Goal: Find specific page/section: Find specific page/section

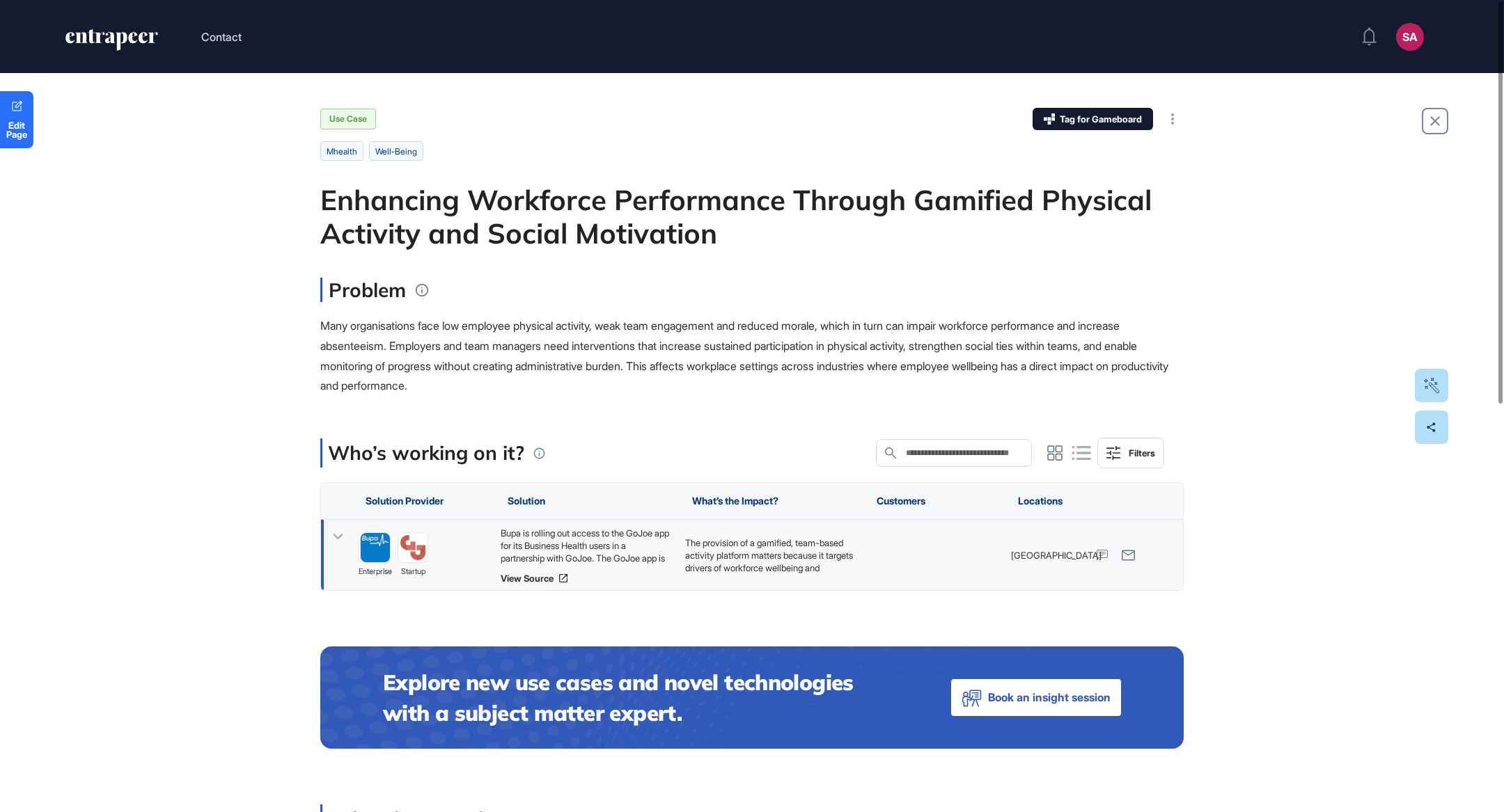
click at [598, 554] on div "Bupa is rolling out access to the GoJoe app for its Business Health users in a …" at bounding box center [586, 546] width 171 height 38
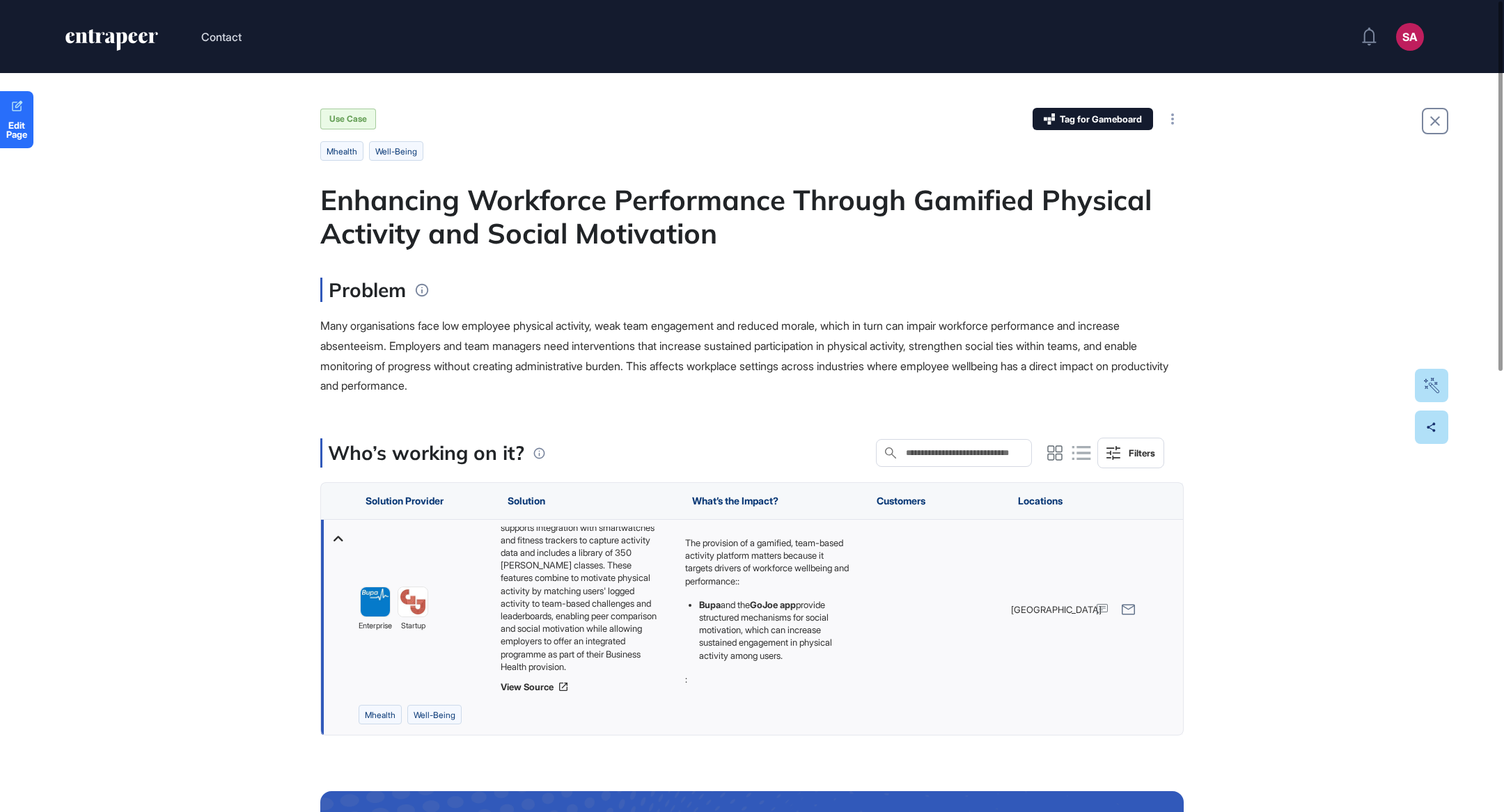
scroll to position [5, 0]
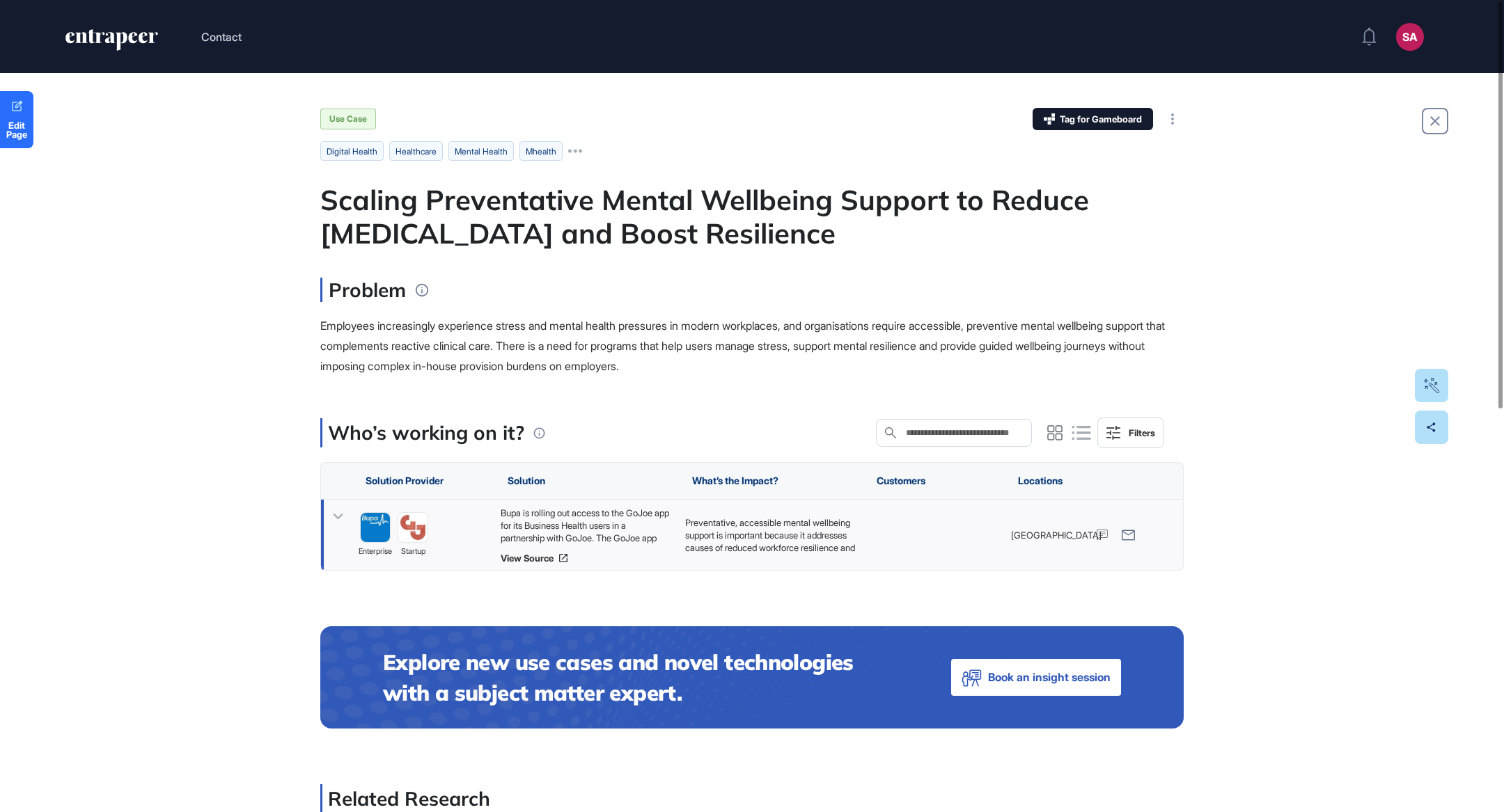
click at [608, 538] on div "Bupa is rolling out access to the GoJoe app for its Business Health users in a …" at bounding box center [586, 525] width 171 height 38
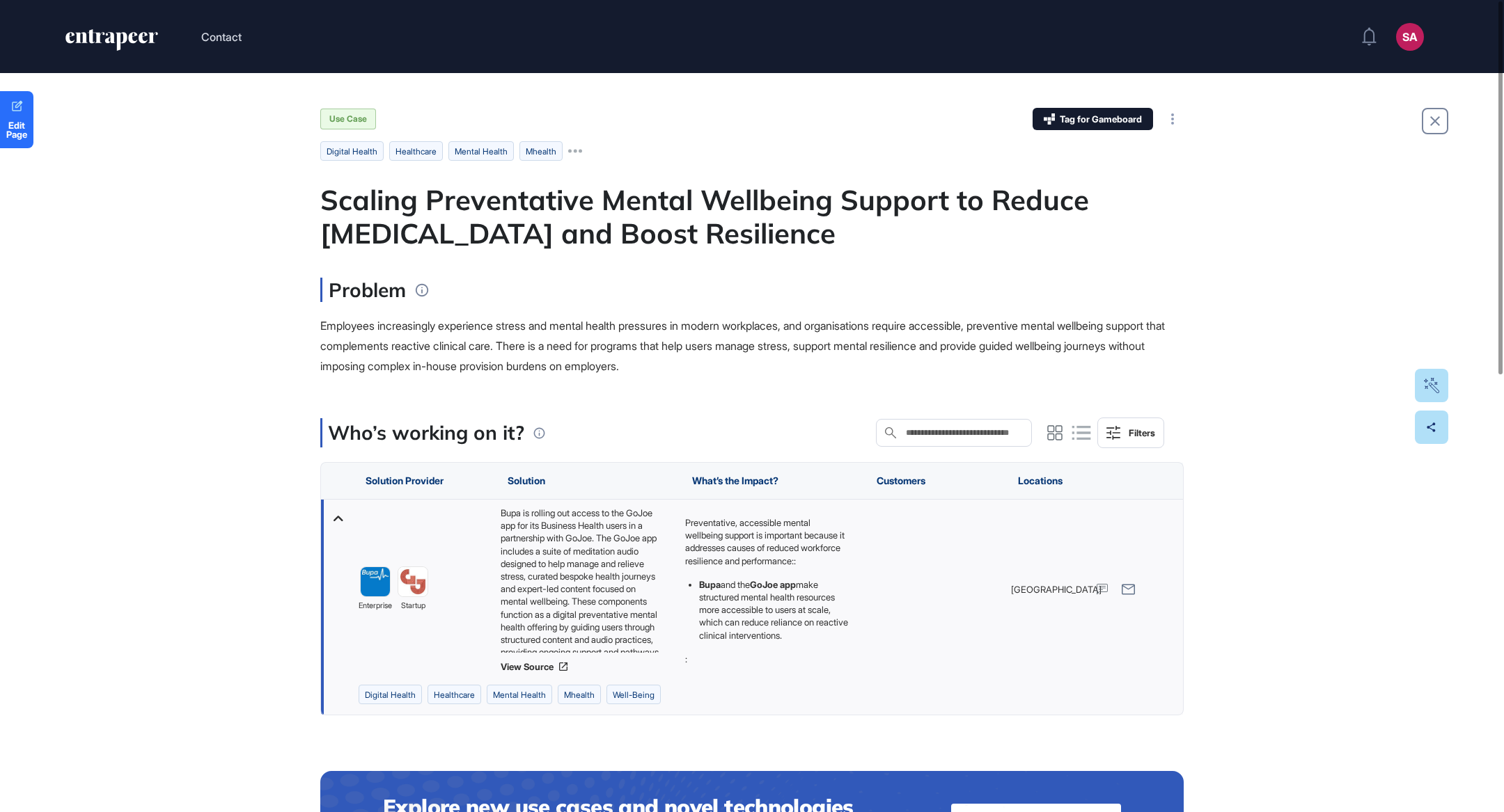
scroll to position [25, 0]
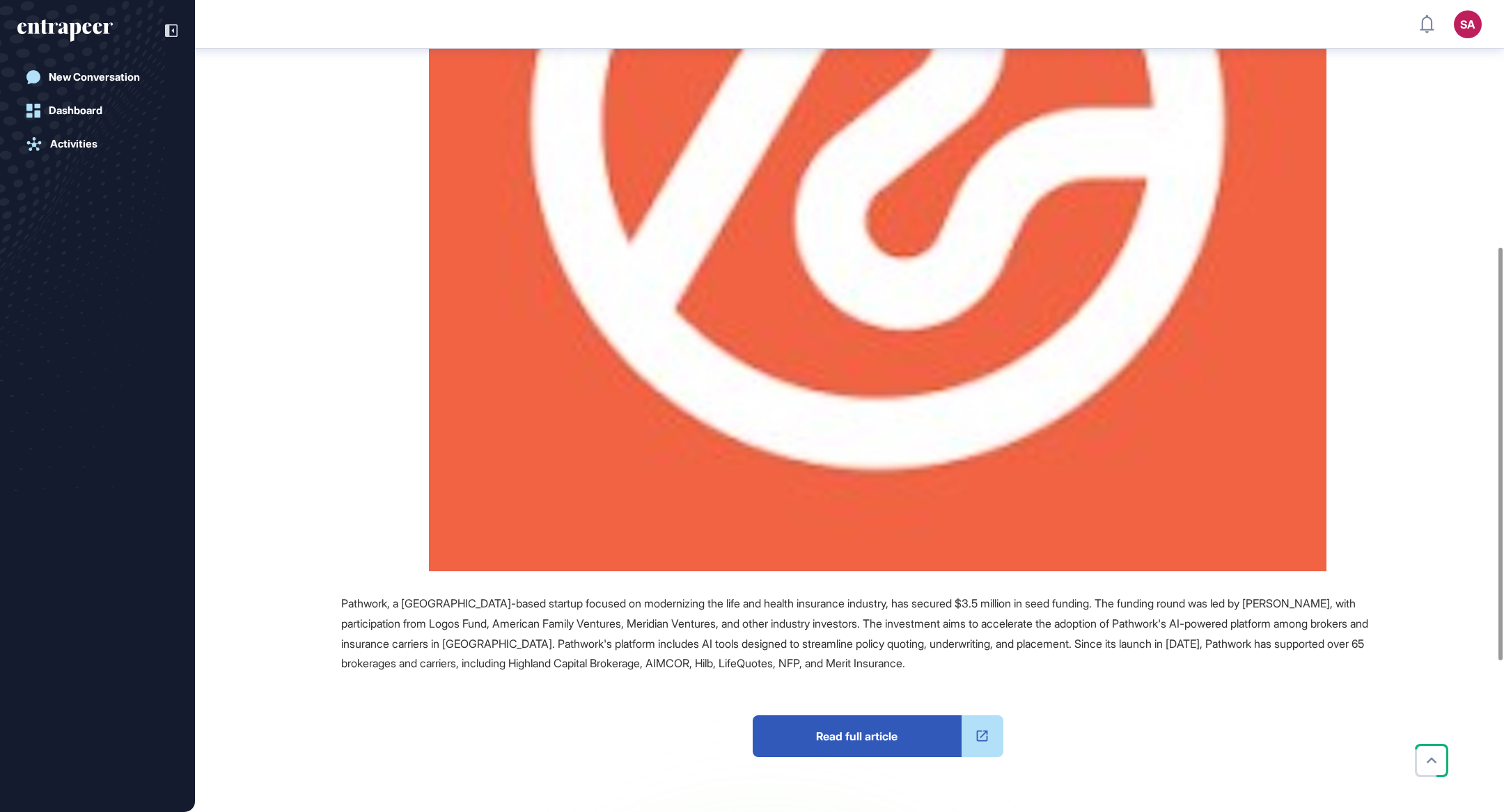
scroll to position [676, 0]
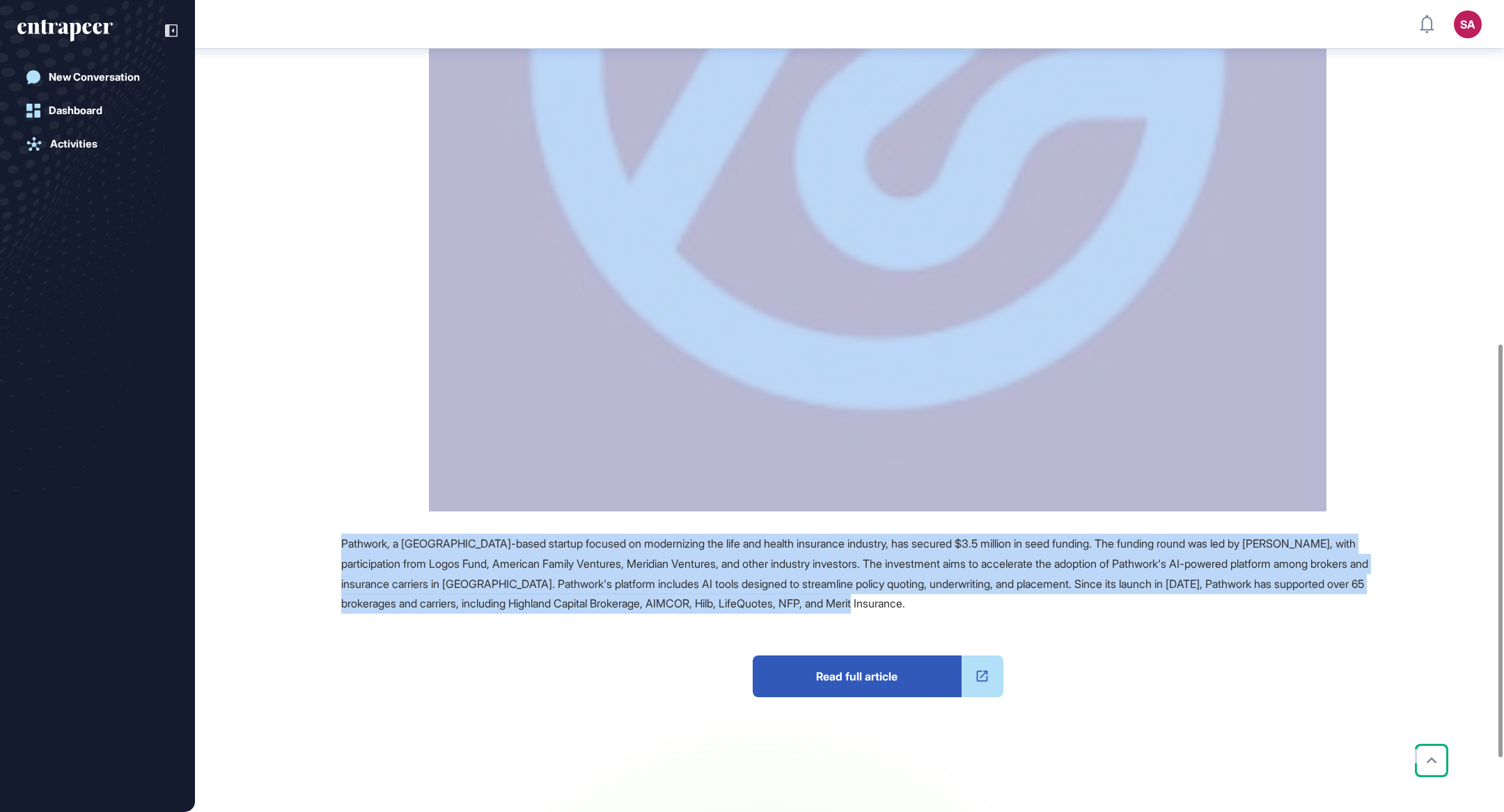
drag, startPoint x: 338, startPoint y: 155, endPoint x: 965, endPoint y: 600, distance: 768.9
click at [965, 600] on main "News September 10, 2025 Investment September 10, 2025 Investment artificial int…" at bounding box center [850, 139] width 1306 height 1478
copy main "Pathwork: $3.5 Million Seed Funding Secured To Modernize Life And Health Insura…"
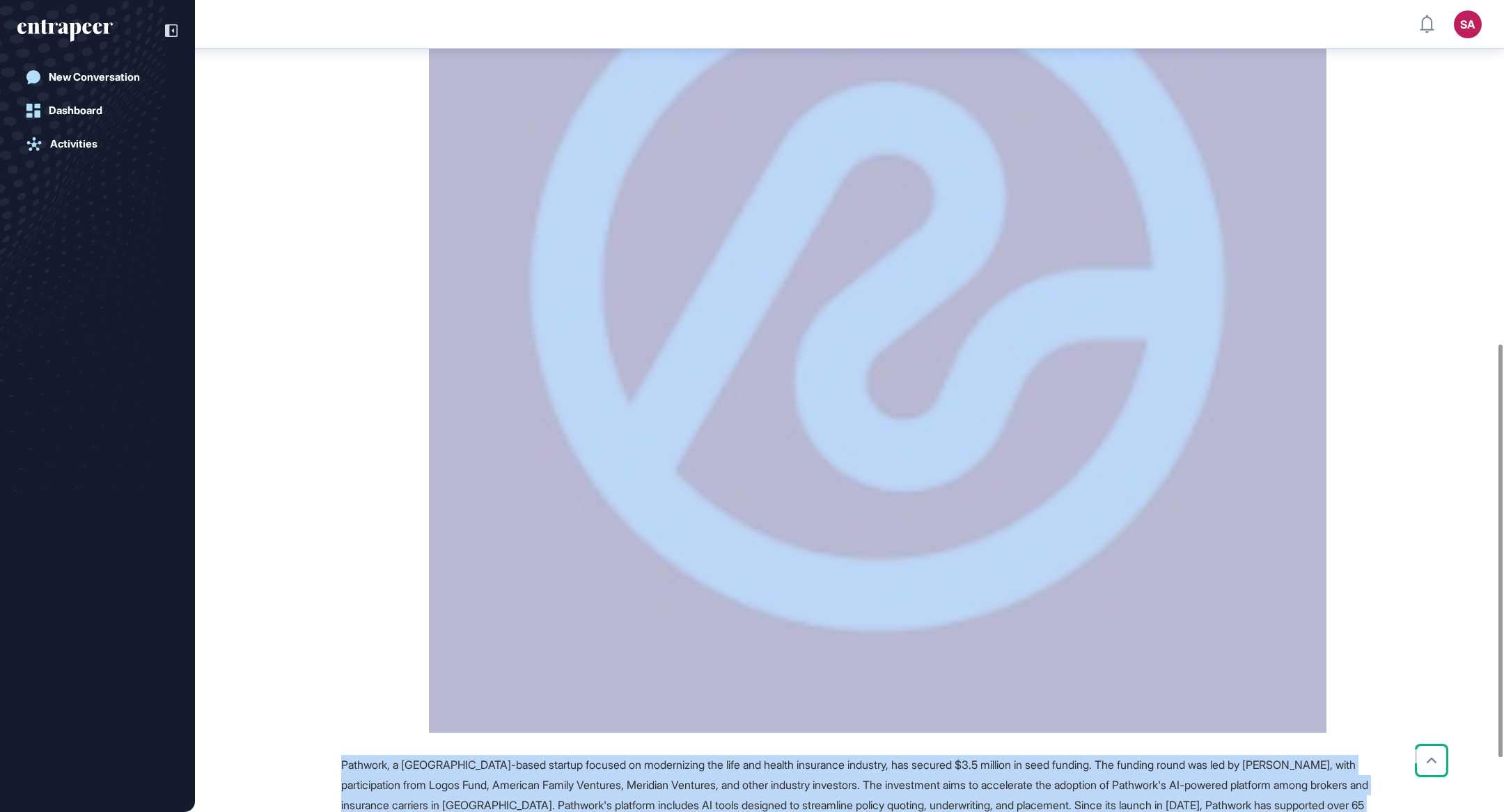
scroll to position [0, 0]
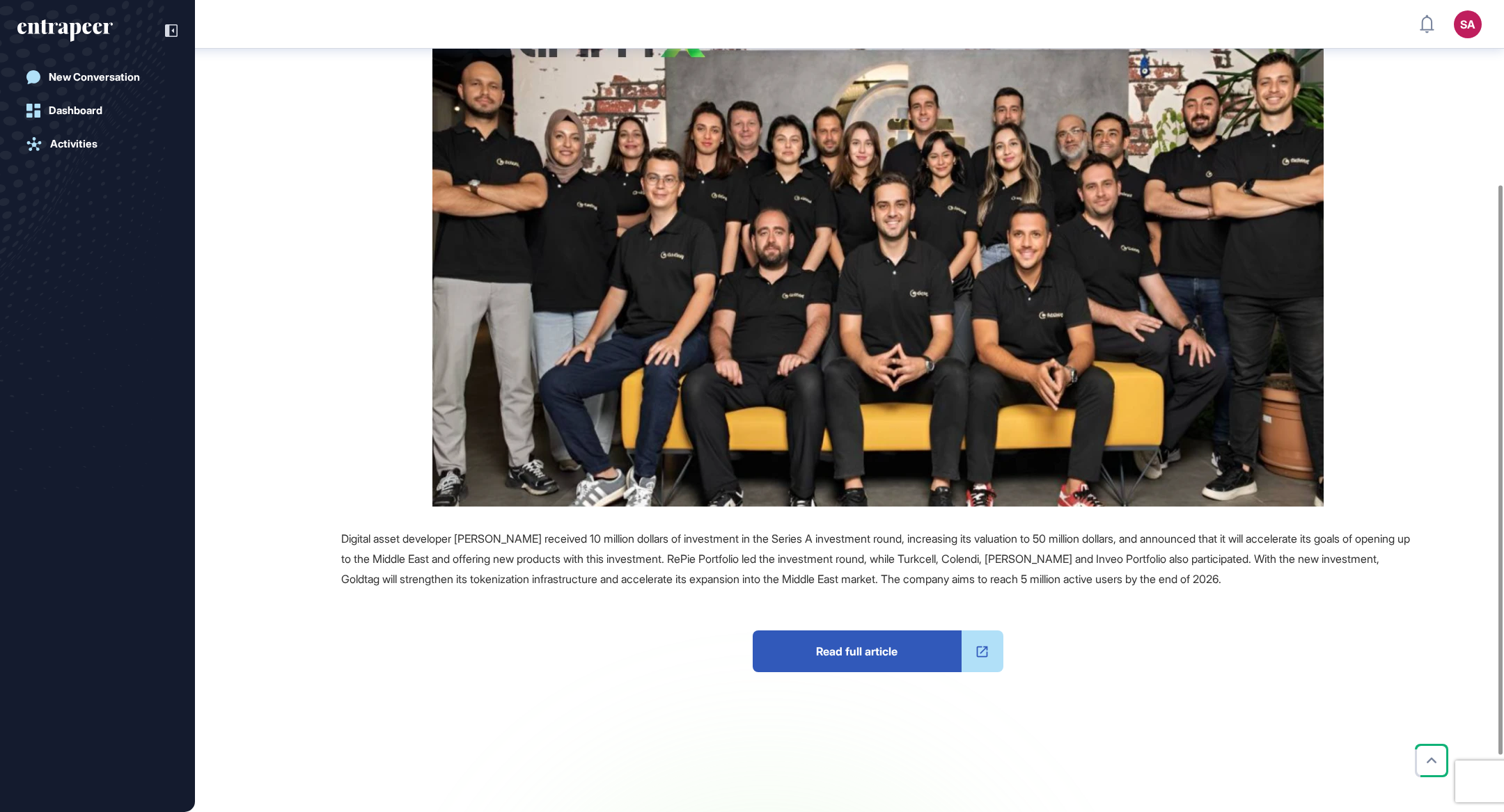
scroll to position [263, 0]
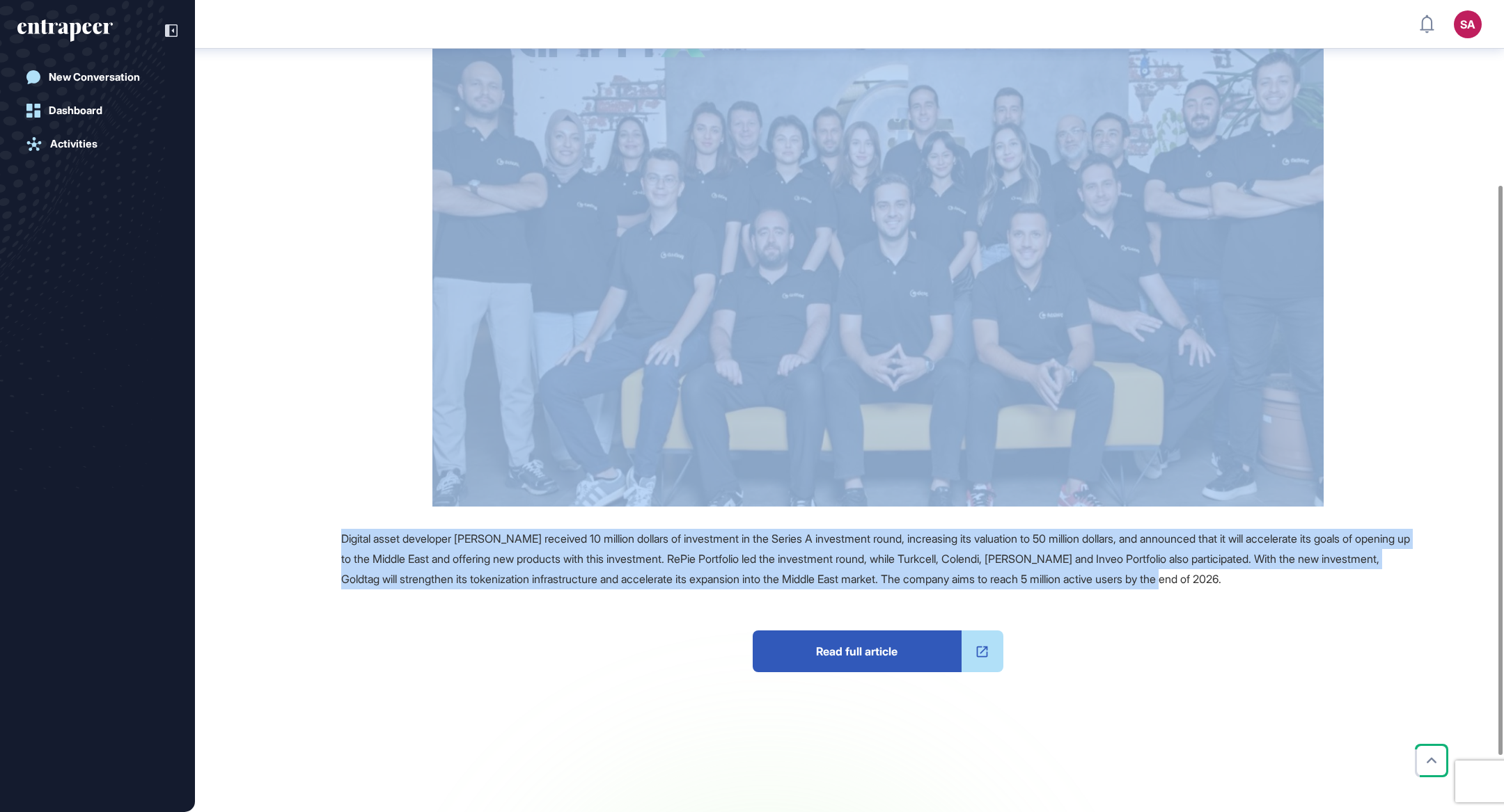
drag, startPoint x: 349, startPoint y: 171, endPoint x: 1354, endPoint y: 578, distance: 1084.3
click at [1354, 578] on main "News [DATE] Investment [DATE] Investment blockchain e-payment Embedded Finance …" at bounding box center [850, 333] width 1306 height 1040
copy main "oldtag Is Expanding To The Middle East With A 10 Million Dollar Investment Refe…"
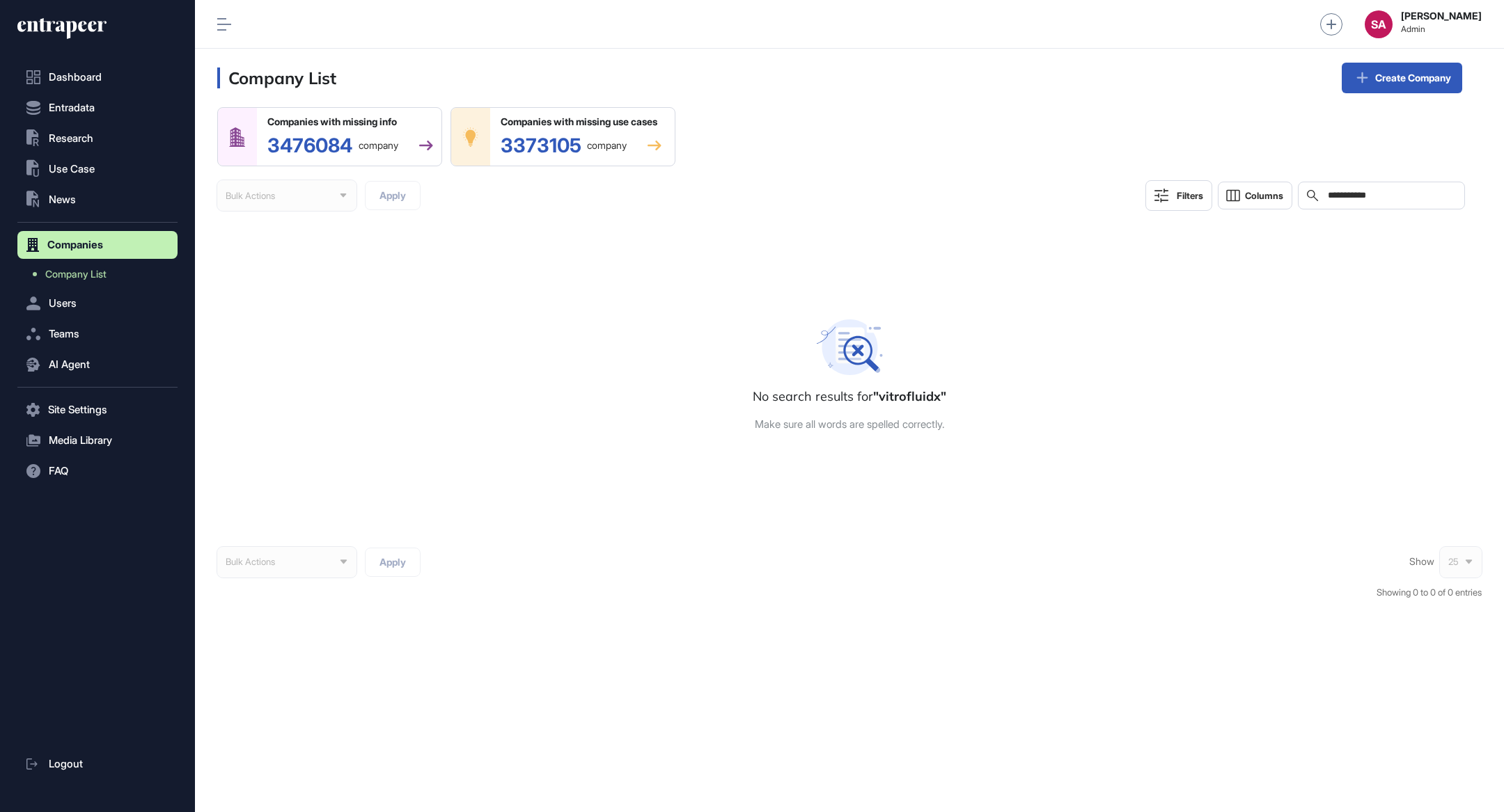
drag, startPoint x: 1328, startPoint y: 186, endPoint x: 1307, endPoint y: 186, distance: 21.0
click at [1307, 186] on div "**********" at bounding box center [1381, 195] width 167 height 28
type input "*"
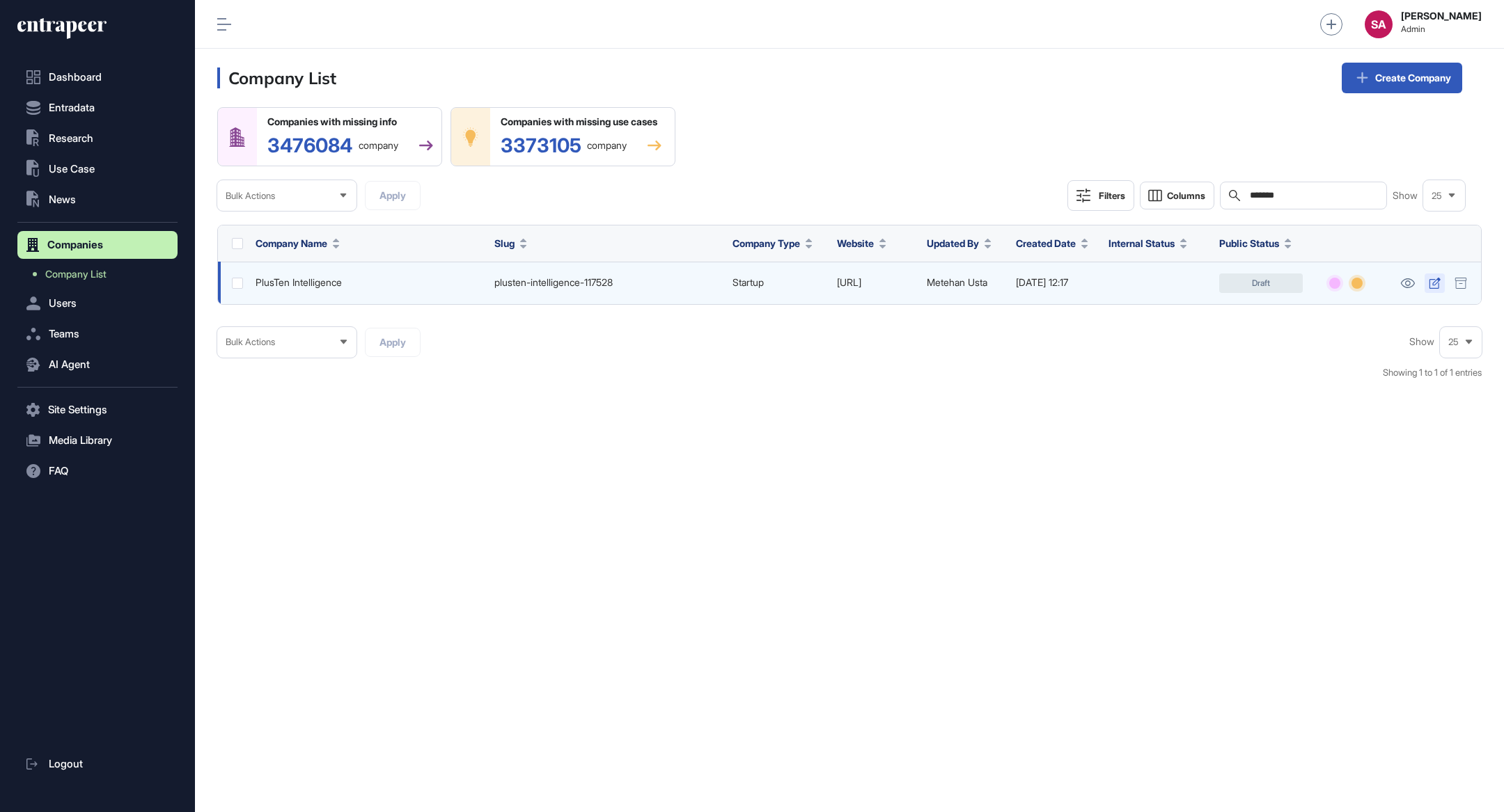
click at [1432, 282] on icon at bounding box center [1434, 283] width 11 height 11
click at [1410, 282] on icon at bounding box center [1407, 283] width 15 height 9
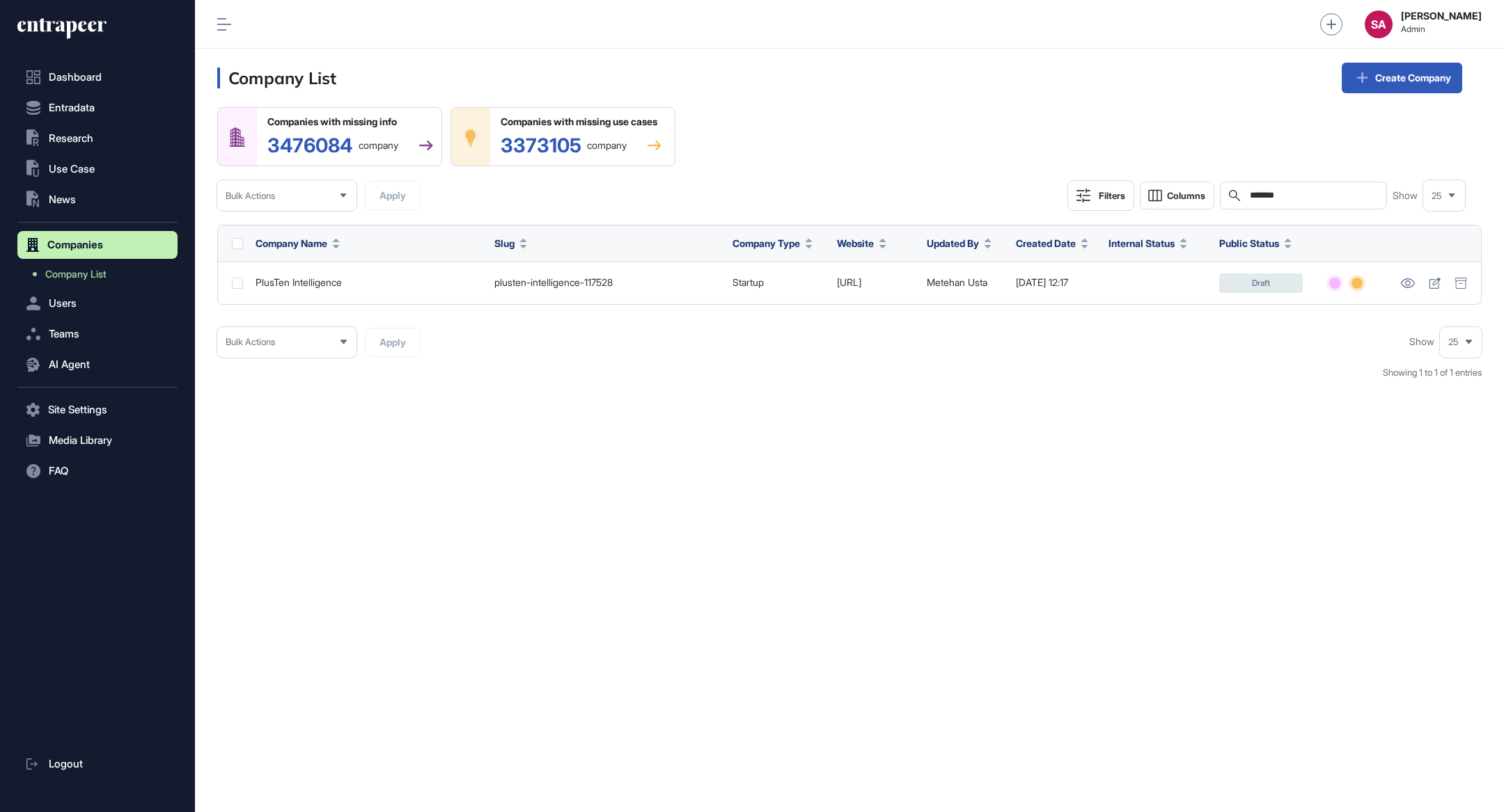
drag, startPoint x: 1307, startPoint y: 189, endPoint x: 1233, endPoint y: 189, distance: 74.0
click at [1233, 189] on div "Search *******" at bounding box center [1303, 195] width 167 height 28
drag, startPoint x: 1296, startPoint y: 197, endPoint x: 1224, endPoint y: 197, distance: 72.0
click at [1227, 197] on div "Search *******" at bounding box center [1303, 195] width 167 height 28
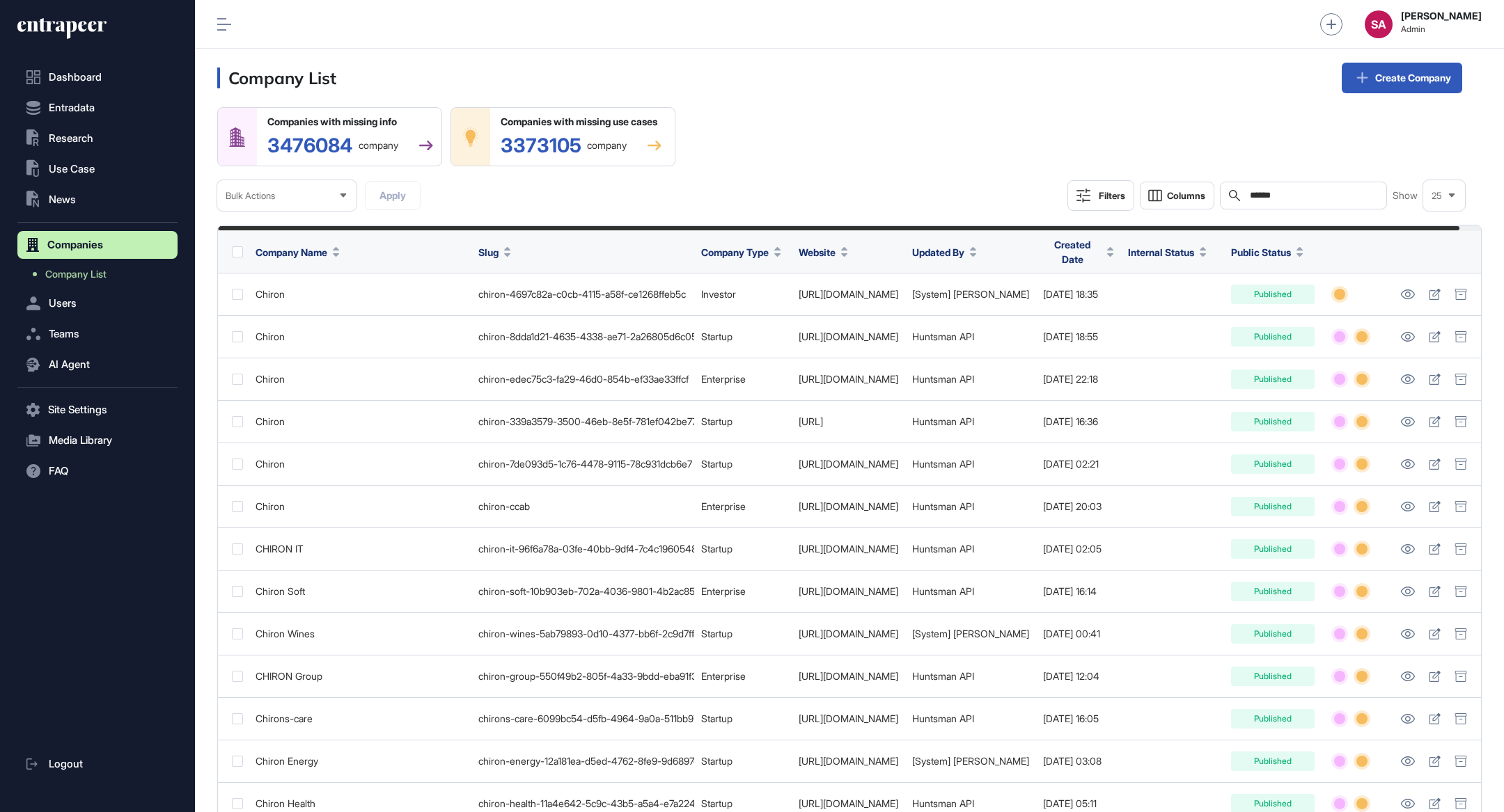
type input "******"
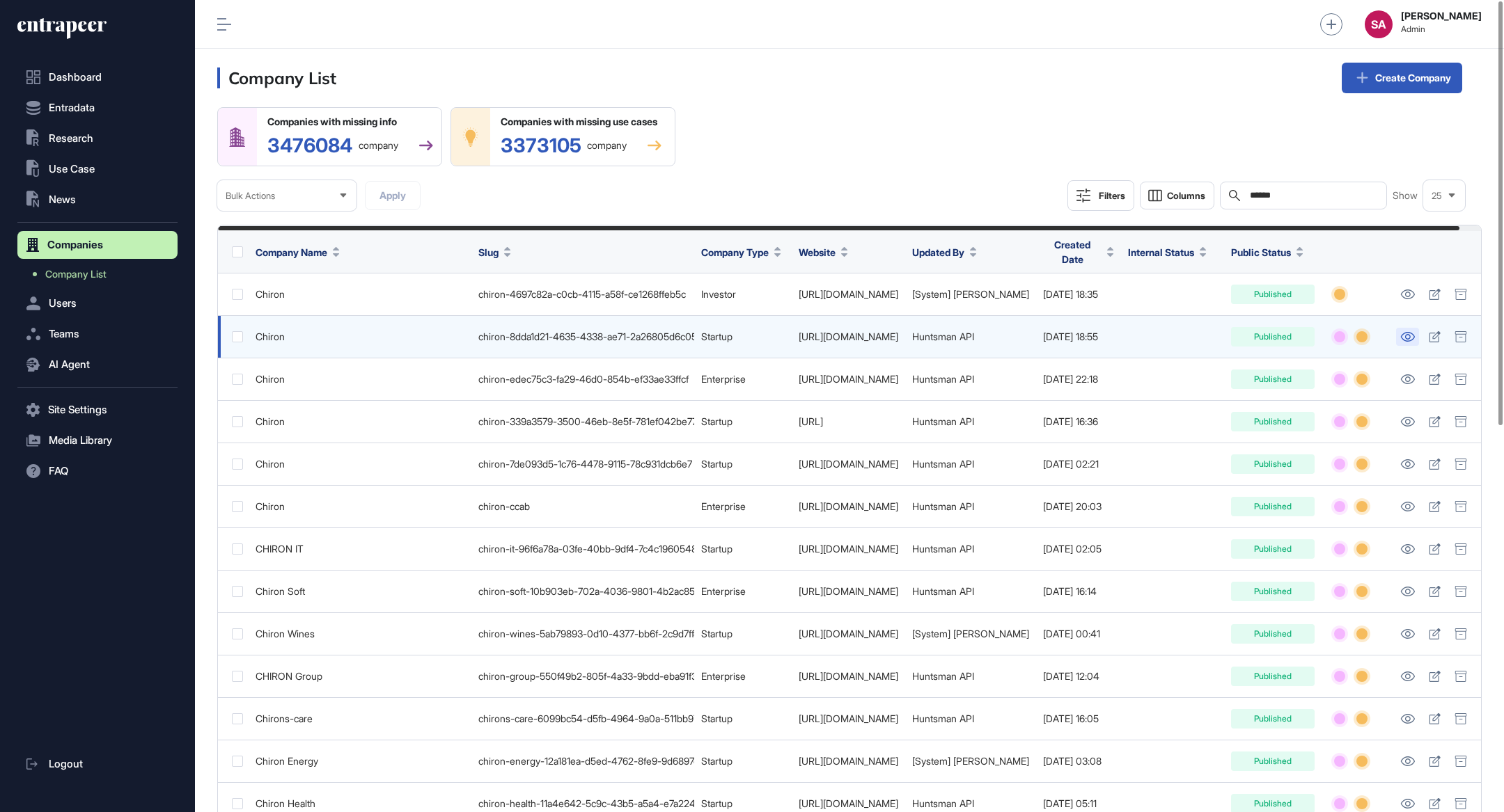
click at [1415, 332] on icon at bounding box center [1407, 337] width 15 height 9
